Goal: Task Accomplishment & Management: Manage account settings

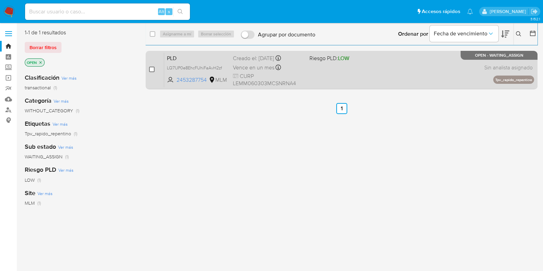
click at [152, 69] on input "checkbox" at bounding box center [151, 69] width 5 height 5
checkbox input "true"
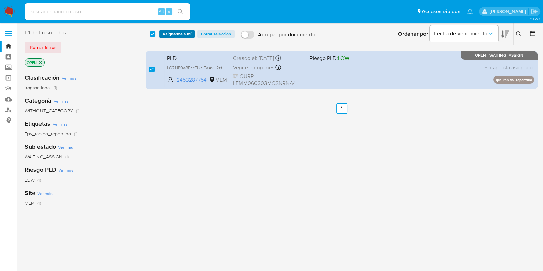
click at [168, 36] on span "Asignarme a mí" at bounding box center [177, 34] width 28 height 7
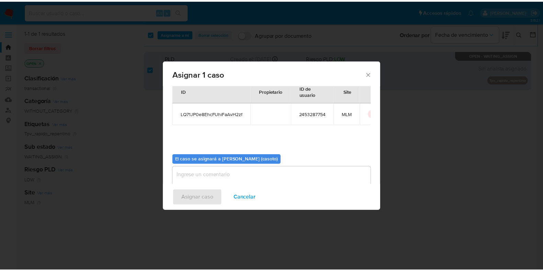
scroll to position [35, 0]
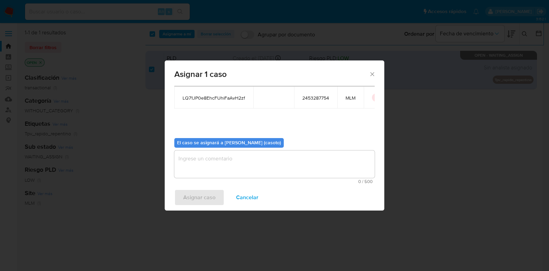
click at [239, 164] on textarea "assign-modal" at bounding box center [274, 163] width 200 height 27
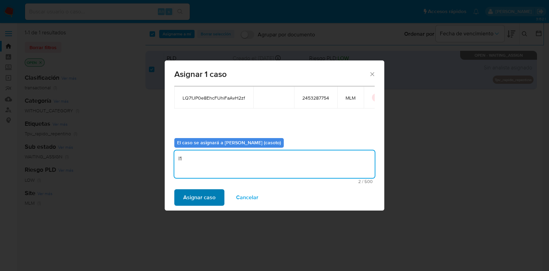
type textarea "l1"
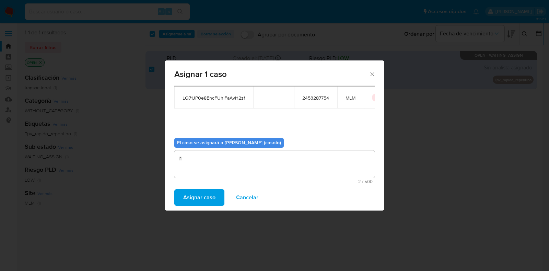
click at [209, 198] on span "Asignar caso" at bounding box center [199, 197] width 32 height 15
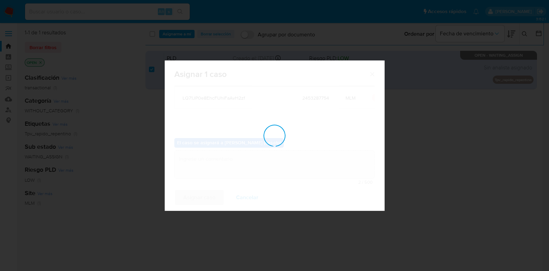
checkbox input "false"
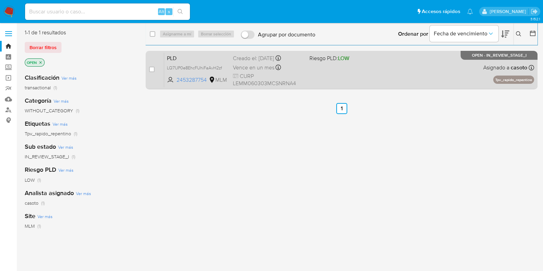
click at [403, 71] on div "PLD LQ71JP0e8EhcFUhiFaAvH2zf 2453287754 MLM Riesgo PLD: LOW Creado el: 12/07/20…" at bounding box center [349, 70] width 370 height 35
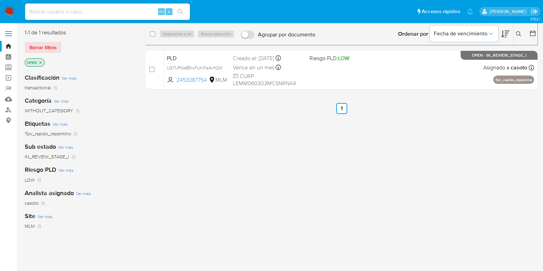
click at [113, 10] on input at bounding box center [107, 11] width 165 height 9
paste input "834499270"
type input "834499270"
click at [177, 13] on button "search-icon" at bounding box center [180, 12] width 14 height 10
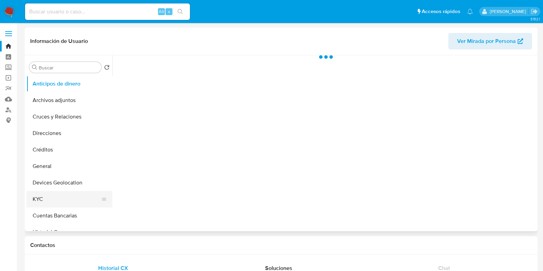
click at [47, 191] on button "KYC" at bounding box center [66, 199] width 80 height 16
select select "10"
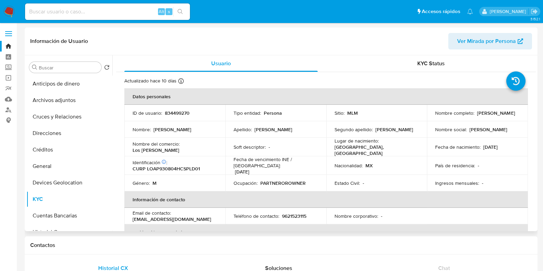
drag, startPoint x: 514, startPoint y: 146, endPoint x: 481, endPoint y: 147, distance: 33.0
click at [481, 147] on div "Fecha de nacimiento : 04/08/1993" at bounding box center [477, 147] width 84 height 6
copy p "04/08/1993"
click at [88, 14] on input at bounding box center [107, 11] width 165 height 9
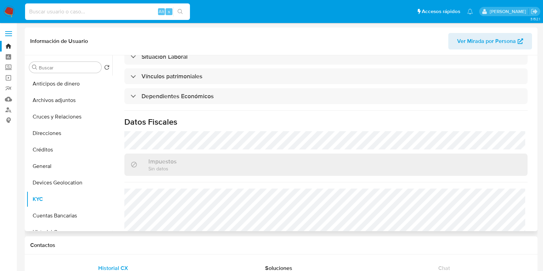
scroll to position [419, 0]
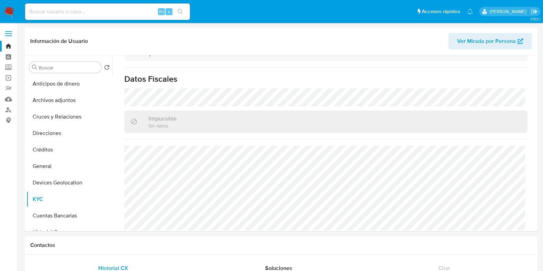
click at [116, 13] on input at bounding box center [107, 11] width 165 height 9
paste input "2453287754"
type input "2453287754"
click at [178, 11] on icon "search-icon" at bounding box center [179, 11] width 5 height 5
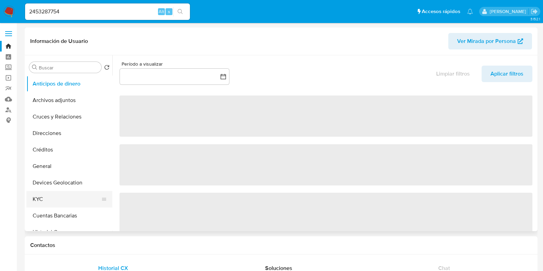
click at [53, 196] on button "KYC" at bounding box center [66, 199] width 80 height 16
select select "10"
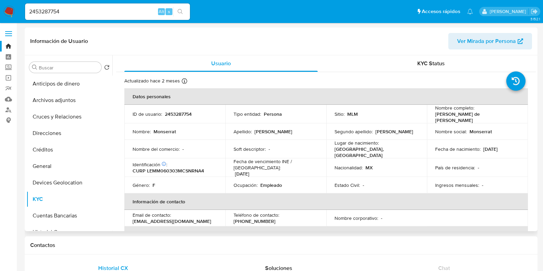
drag, startPoint x: 506, startPoint y: 145, endPoint x: 481, endPoint y: 147, distance: 25.5
click at [483, 147] on p "03/03/2006" at bounding box center [490, 149] width 14 height 6
copy p "03/03/2006"
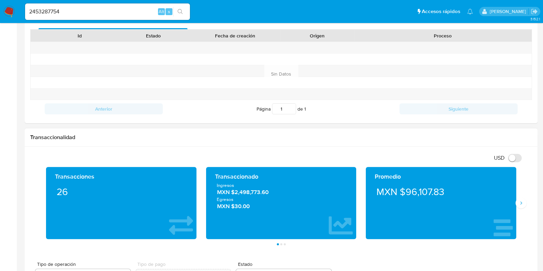
scroll to position [300, 0]
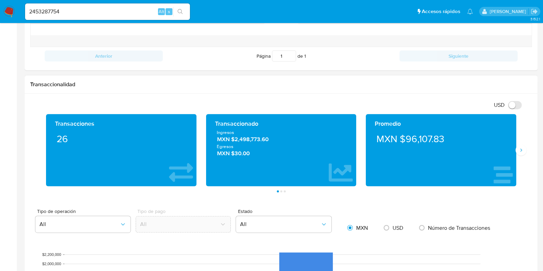
drag, startPoint x: 278, startPoint y: 141, endPoint x: 236, endPoint y: 141, distance: 42.6
click at [236, 141] on span "MXN $2,498,773.60" at bounding box center [281, 139] width 128 height 8
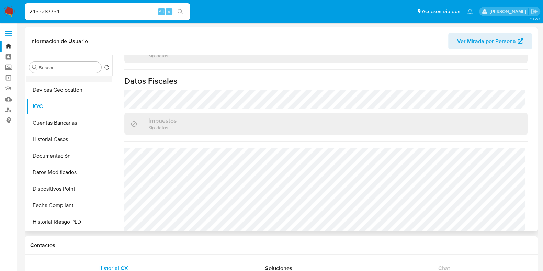
scroll to position [129, 0]
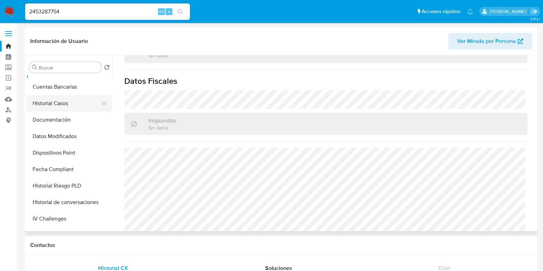
click at [54, 104] on button "Historial Casos" at bounding box center [66, 103] width 80 height 16
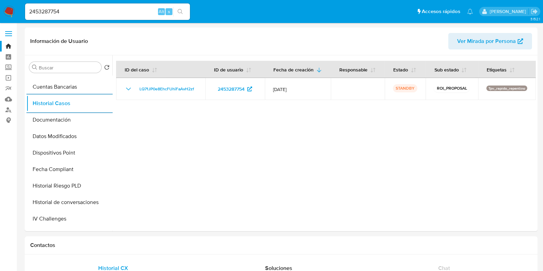
click at [83, 11] on input "2453287754" at bounding box center [107, 11] width 165 height 9
paste input "16217044"
type input "162170444"
click at [177, 14] on button "search-icon" at bounding box center [180, 12] width 14 height 10
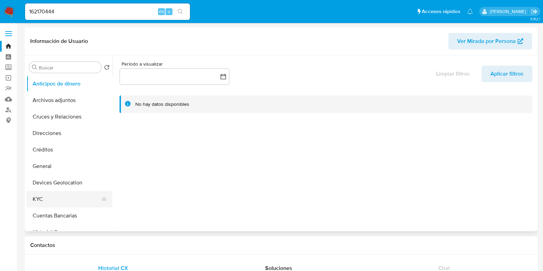
select select "10"
click at [42, 198] on button "KYC" at bounding box center [66, 199] width 80 height 16
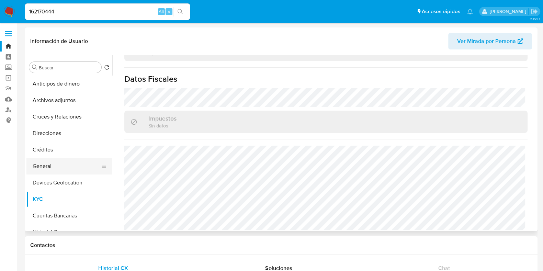
click at [44, 163] on button "General" at bounding box center [66, 166] width 80 height 16
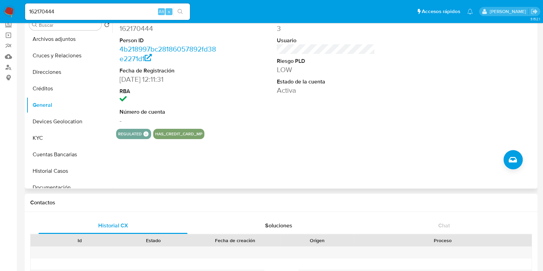
scroll to position [16, 0]
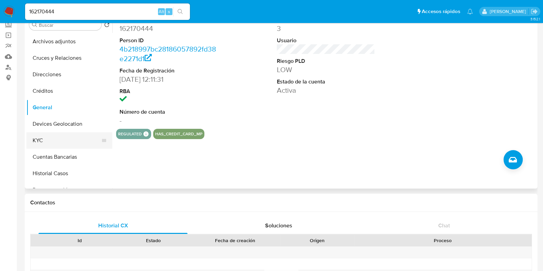
click at [49, 143] on button "KYC" at bounding box center [66, 140] width 80 height 16
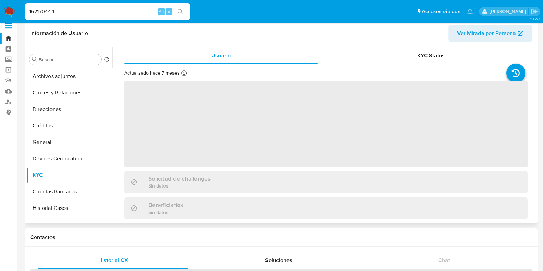
scroll to position [0, 0]
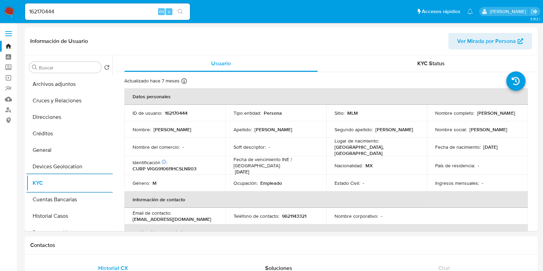
click at [5, 11] on img at bounding box center [9, 12] width 12 height 12
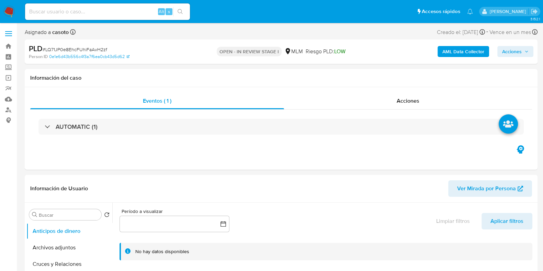
select select "10"
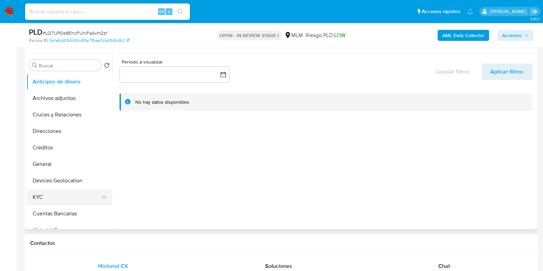
scroll to position [129, 0]
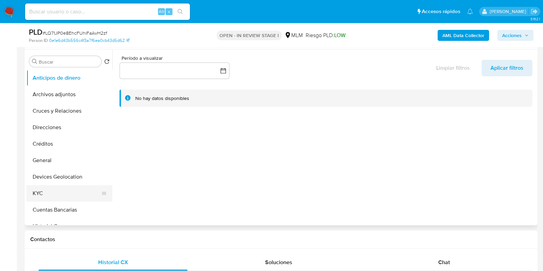
click at [42, 195] on button "KYC" at bounding box center [66, 193] width 80 height 16
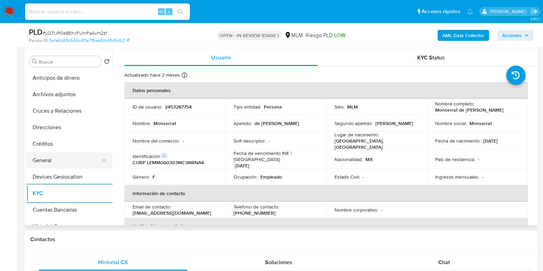
click at [38, 160] on button "General" at bounding box center [66, 160] width 80 height 16
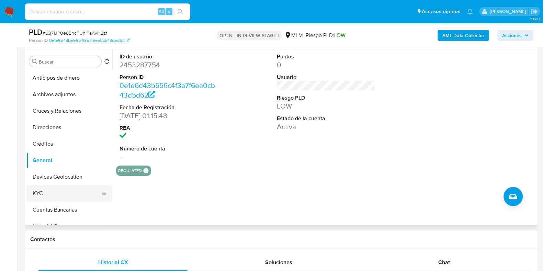
click at [83, 191] on button "KYC" at bounding box center [66, 193] width 80 height 16
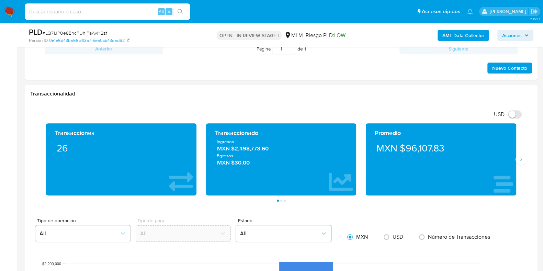
scroll to position [429, 0]
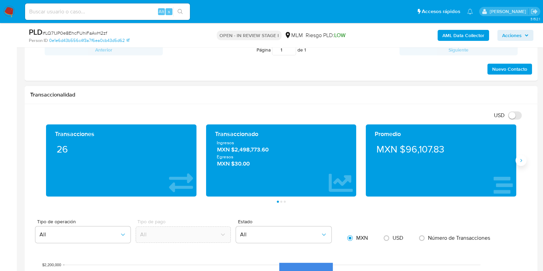
click at [520, 162] on icon "Siguiente" at bounding box center [520, 160] width 5 height 5
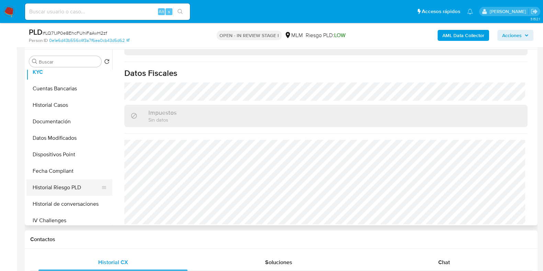
scroll to position [129, 0]
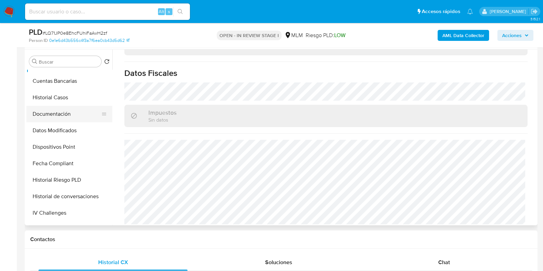
click at [56, 114] on button "Documentación" at bounding box center [66, 114] width 80 height 16
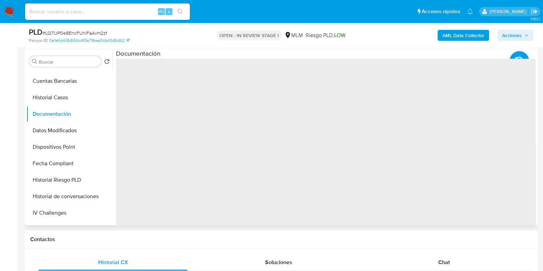
scroll to position [85, 0]
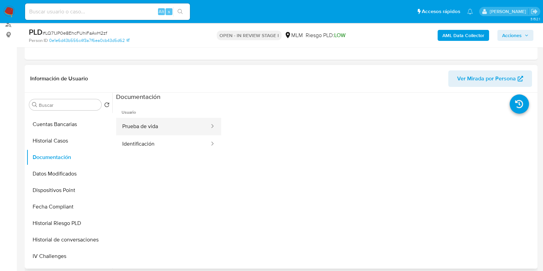
click at [151, 131] on button "Prueba de vida" at bounding box center [163, 127] width 94 height 18
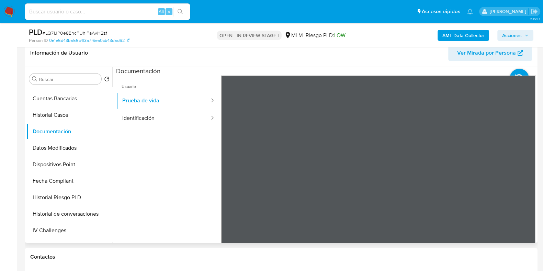
scroll to position [129, 0]
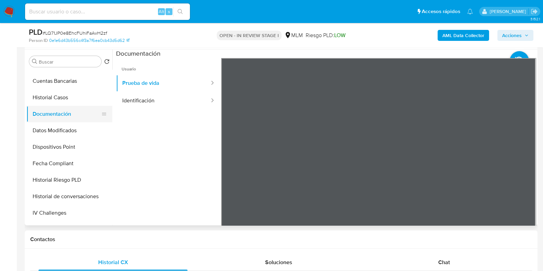
click at [50, 109] on button "Documentación" at bounding box center [66, 114] width 80 height 16
click at [53, 98] on button "Historial Casos" at bounding box center [66, 97] width 80 height 16
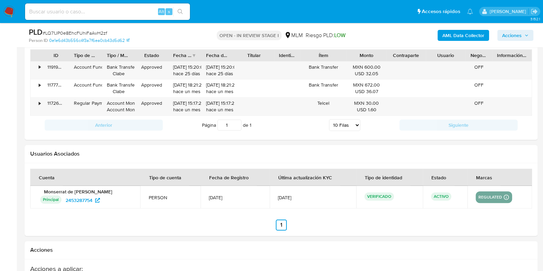
scroll to position [729, 0]
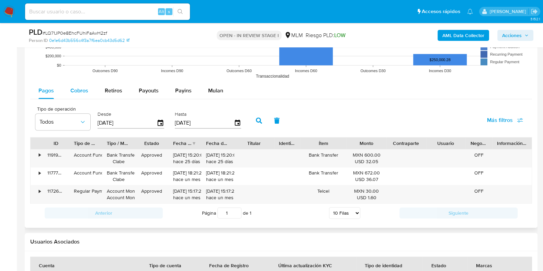
click at [80, 92] on span "Cobros" at bounding box center [79, 90] width 18 height 8
select select "10"
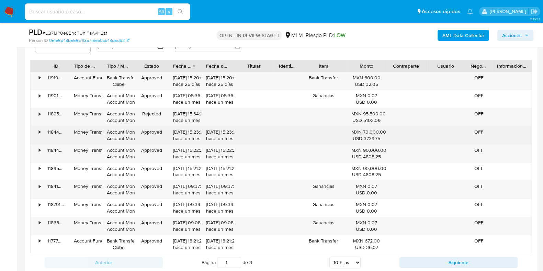
scroll to position [815, 0]
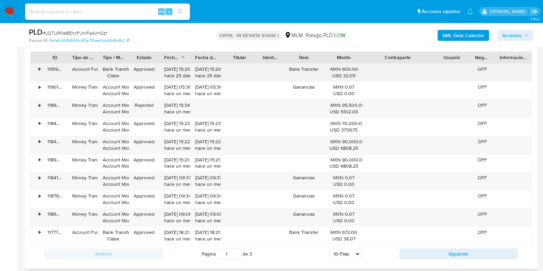
click at [453, 70] on div "ID Tipo de operación Tipo / Método Estado Fecha de creación Fecha de aprobación…" at bounding box center [280, 148] width 501 height 194
click at [407, 253] on button "Siguiente" at bounding box center [458, 253] width 118 height 11
type input "2"
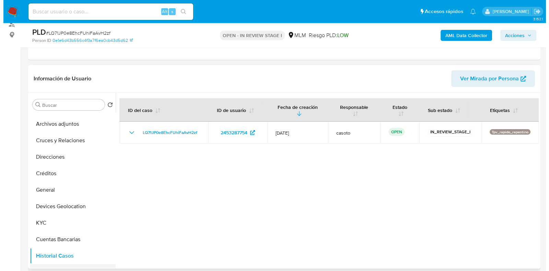
scroll to position [0, 0]
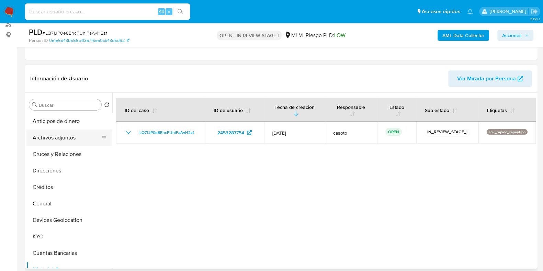
click at [54, 141] on button "Archivos adjuntos" at bounding box center [66, 137] width 80 height 16
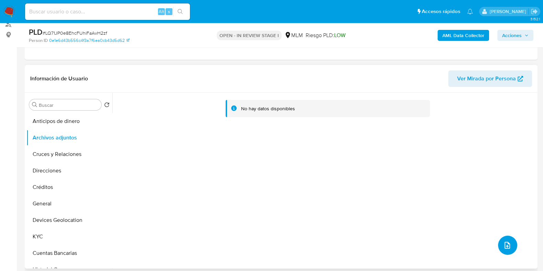
click at [499, 238] on button "upload-file" at bounding box center [507, 244] width 19 height 19
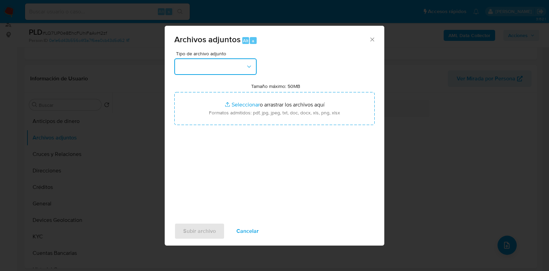
click at [210, 69] on button "button" at bounding box center [215, 66] width 82 height 16
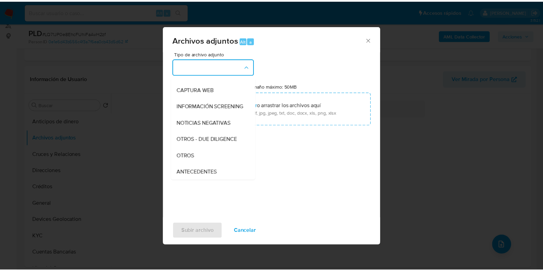
scroll to position [129, 0]
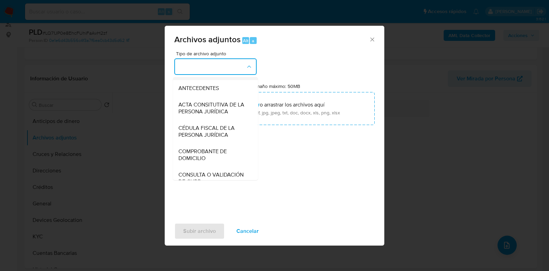
click at [185, 80] on div "OTROS" at bounding box center [213, 71] width 70 height 16
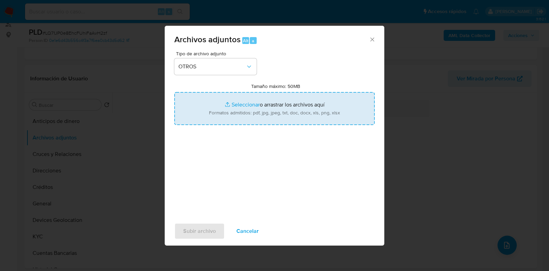
click at [249, 105] on input "Tamaño máximo: 50MB Seleccionar archivos" at bounding box center [274, 108] width 200 height 33
type input "C:\fakepath\2453287754_MONSERRAT DE LEON MORENO_JUL2025.pdf"
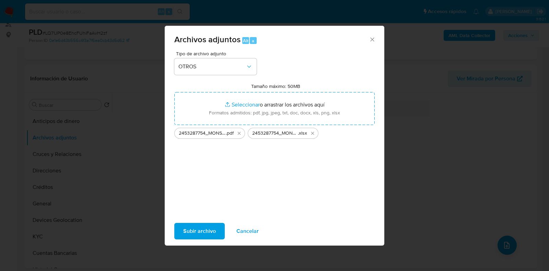
click at [197, 234] on span "Subir archivo" at bounding box center [199, 230] width 33 height 15
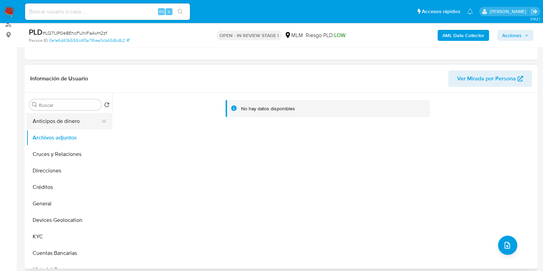
drag, startPoint x: 38, startPoint y: 117, endPoint x: 32, endPoint y: 128, distance: 12.8
click at [38, 117] on button "Anticipos de dinero" at bounding box center [66, 121] width 80 height 16
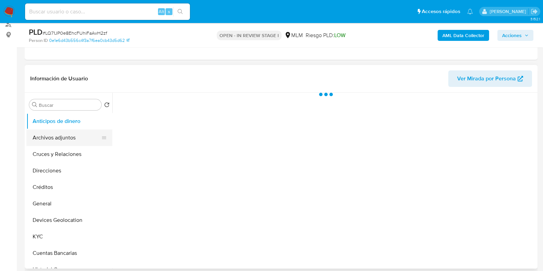
click at [30, 133] on button "Archivos adjuntos" at bounding box center [66, 137] width 80 height 16
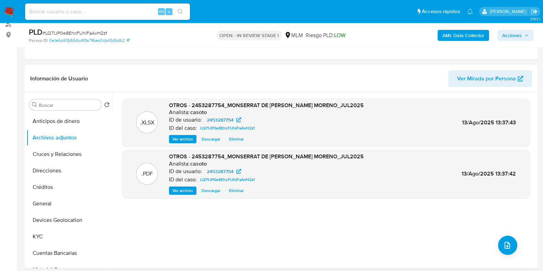
click at [522, 38] on span "Acciones" at bounding box center [515, 36] width 26 height 10
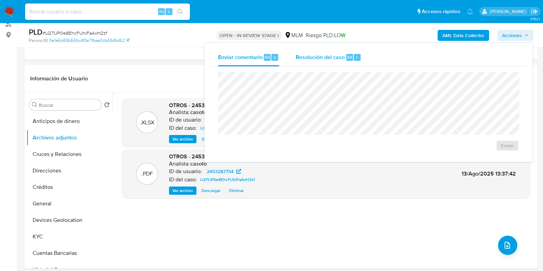
drag, startPoint x: 335, startPoint y: 61, endPoint x: 333, endPoint y: 70, distance: 9.8
click at [335, 61] on div "Resolución del caso Alt r" at bounding box center [328, 57] width 66 height 18
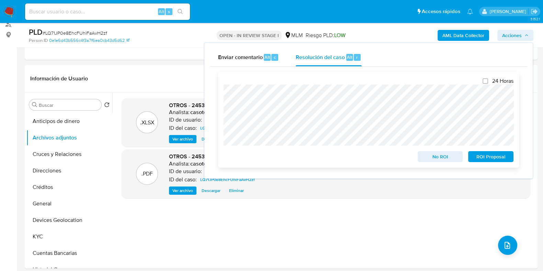
click at [487, 160] on span "ROI Proposal" at bounding box center [491, 157] width 36 height 10
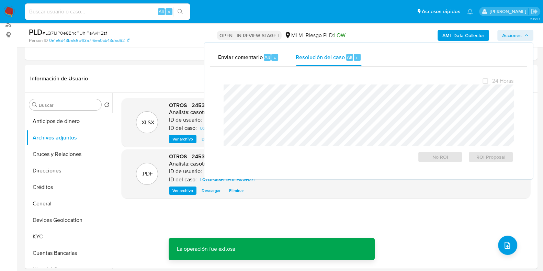
click at [97, 33] on span "# LQ71JP0e8EhcFUhiFaAvH2zf" at bounding box center [75, 33] width 65 height 7
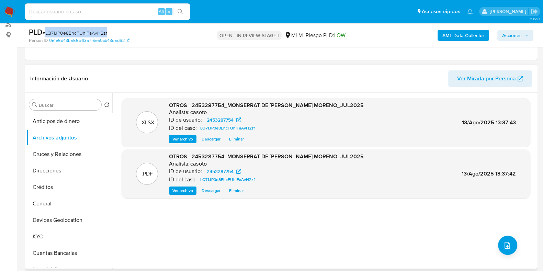
copy span "LQ71JP0e8EhcFUhiFaAvH2zf"
click at [51, 127] on button "Anticipos de dinero" at bounding box center [66, 121] width 80 height 16
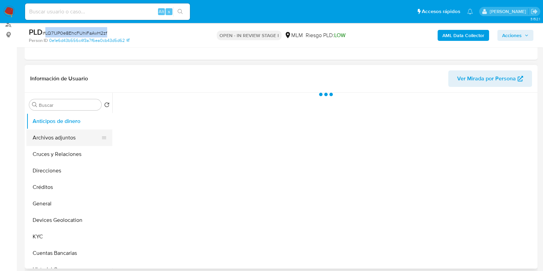
click at [47, 135] on button "Archivos adjuntos" at bounding box center [66, 137] width 80 height 16
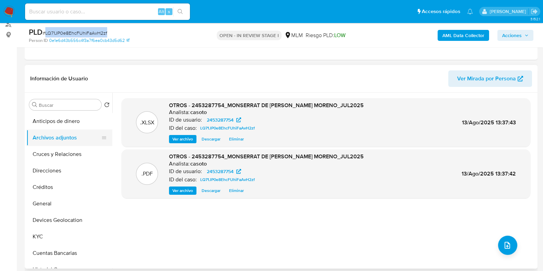
drag, startPoint x: 49, startPoint y: 123, endPoint x: 47, endPoint y: 137, distance: 13.5
click at [49, 123] on button "Anticipos de dinero" at bounding box center [69, 121] width 86 height 16
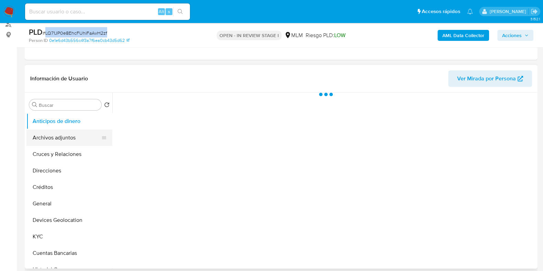
click at [47, 139] on button "Archivos adjuntos" at bounding box center [66, 137] width 80 height 16
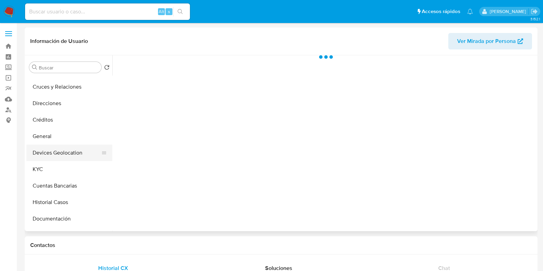
scroll to position [43, 0]
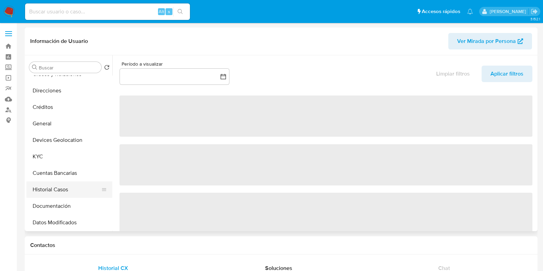
click at [55, 191] on button "Historial Casos" at bounding box center [66, 189] width 80 height 16
select select "10"
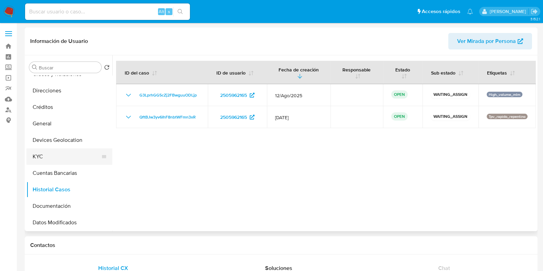
click at [45, 159] on button "KYC" at bounding box center [66, 156] width 80 height 16
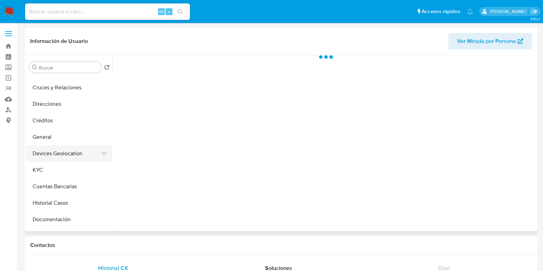
scroll to position [43, 0]
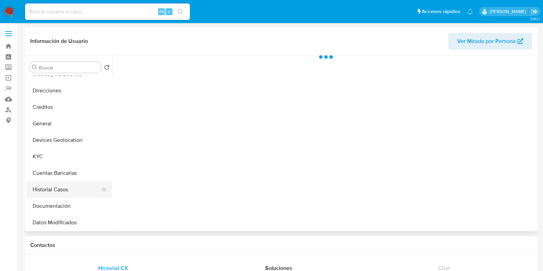
click at [51, 193] on button "Historial Casos" at bounding box center [66, 189] width 80 height 16
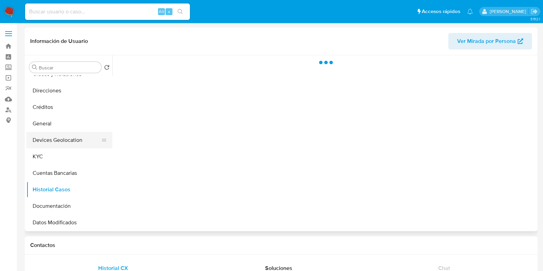
select select "10"
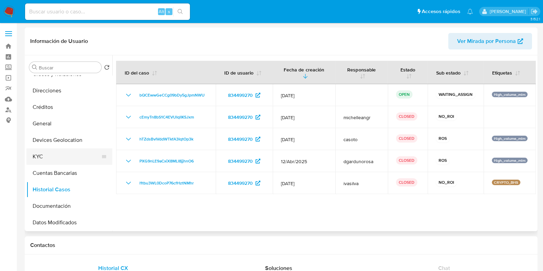
click at [40, 156] on button "KYC" at bounding box center [66, 156] width 80 height 16
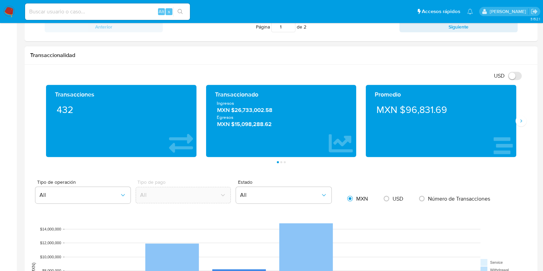
scroll to position [343, 0]
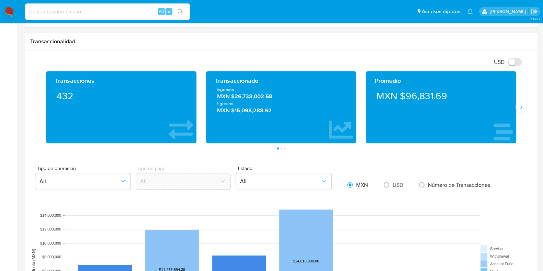
drag, startPoint x: 518, startPoint y: 107, endPoint x: 515, endPoint y: 110, distance: 3.9
click at [518, 107] on icon "Siguiente" at bounding box center [520, 106] width 5 height 5
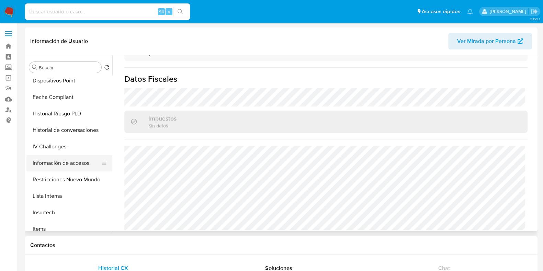
scroll to position [214, 0]
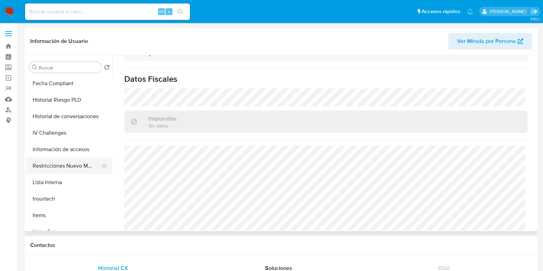
click at [64, 168] on button "Restricciones Nuevo Mundo" at bounding box center [66, 166] width 80 height 16
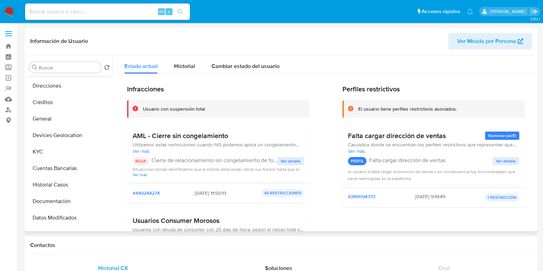
scroll to position [0, 0]
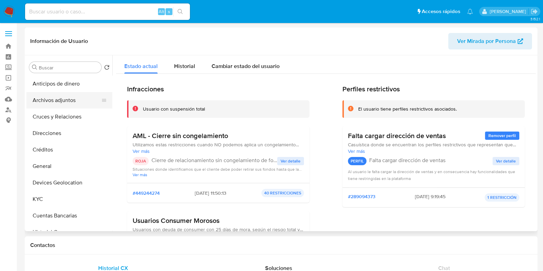
click at [57, 102] on button "Archivos adjuntos" at bounding box center [66, 100] width 80 height 16
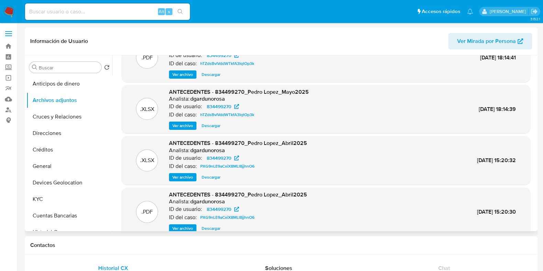
scroll to position [15, 0]
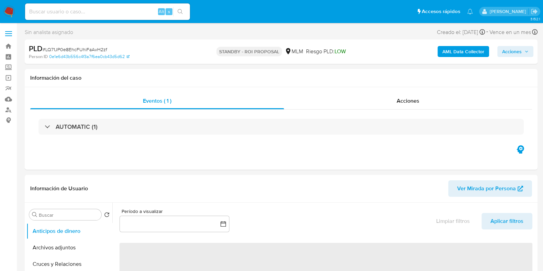
select select "10"
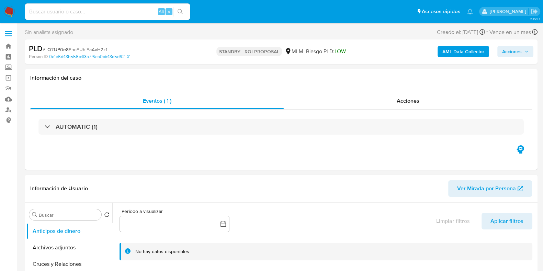
click at [98, 50] on span "# LQ71JP0e8EhcFUhiFaAvH2zf" at bounding box center [75, 49] width 65 height 7
copy span "LQ71JP0e8EhcFUhiFaAvH2zf"
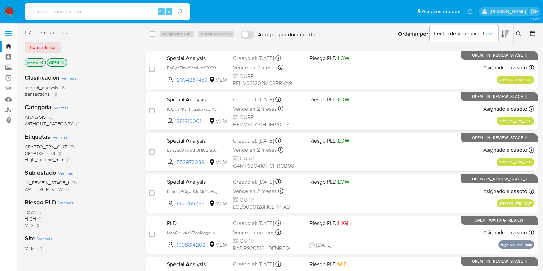
click at [517, 33] on icon at bounding box center [517, 33] width 5 height 5
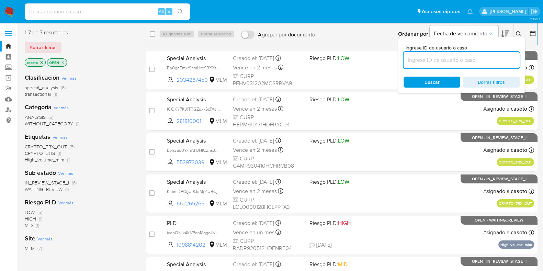
click at [456, 61] on input at bounding box center [461, 60] width 116 height 9
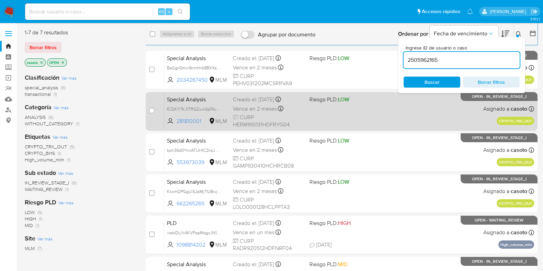
type input "2505962165"
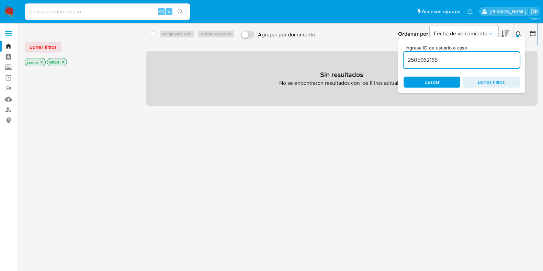
click at [516, 34] on icon at bounding box center [517, 33] width 5 height 5
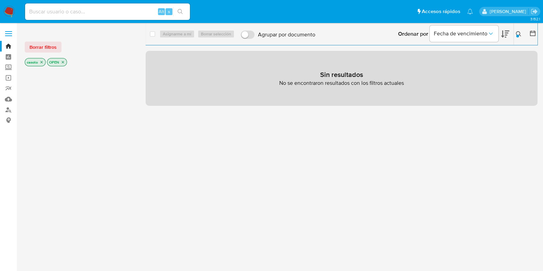
click at [40, 60] on icon "close-filter" at bounding box center [41, 62] width 4 height 4
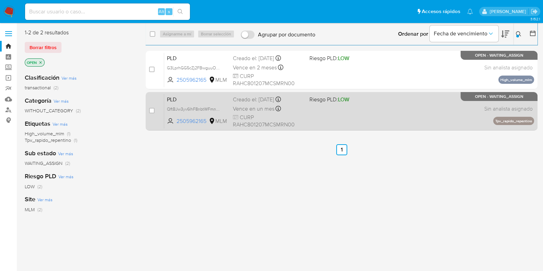
click at [395, 125] on div "PLD QftBJw3yv6IhF8nbtWFmn3xR 2505962165 MLM Riesgo PLD: LOW Creado el: 12/07/20…" at bounding box center [349, 111] width 370 height 35
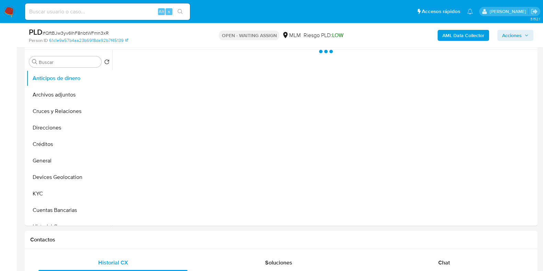
scroll to position [129, 0]
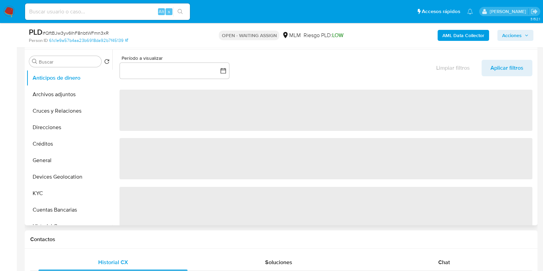
select select "10"
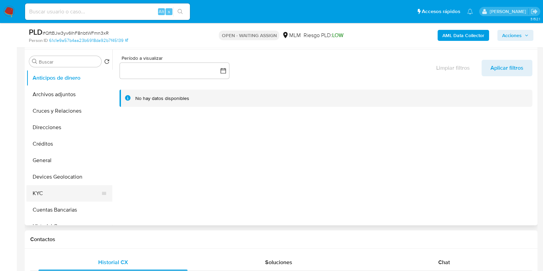
click at [60, 191] on button "KYC" at bounding box center [66, 193] width 80 height 16
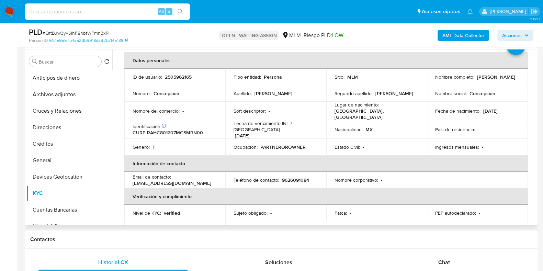
scroll to position [43, 0]
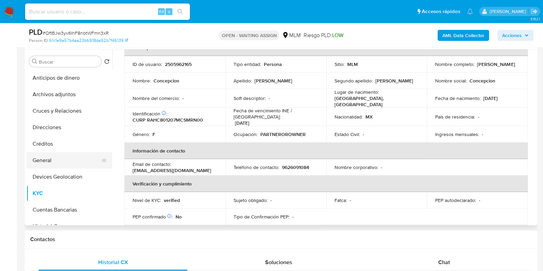
click at [79, 164] on button "General" at bounding box center [66, 160] width 80 height 16
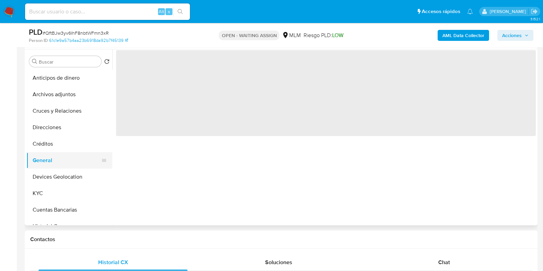
scroll to position [0, 0]
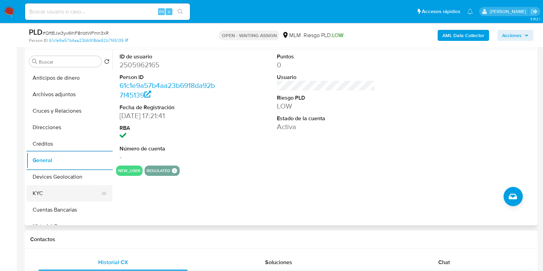
click at [56, 195] on button "KYC" at bounding box center [66, 193] width 80 height 16
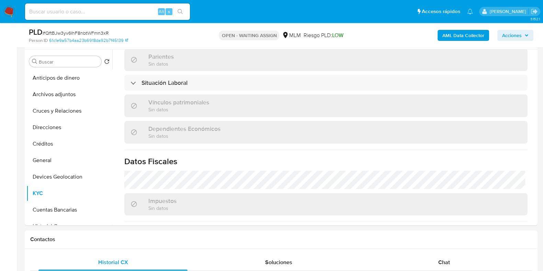
scroll to position [257, 0]
